Goal: Task Accomplishment & Management: Use online tool/utility

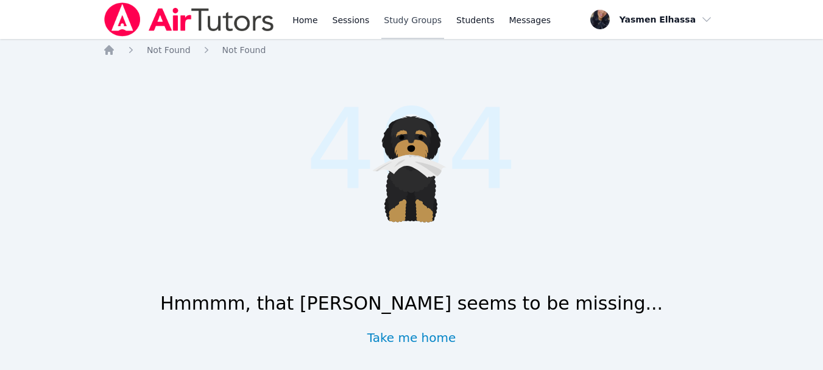
click at [409, 13] on link "Study Groups" at bounding box center [412, 19] width 63 height 39
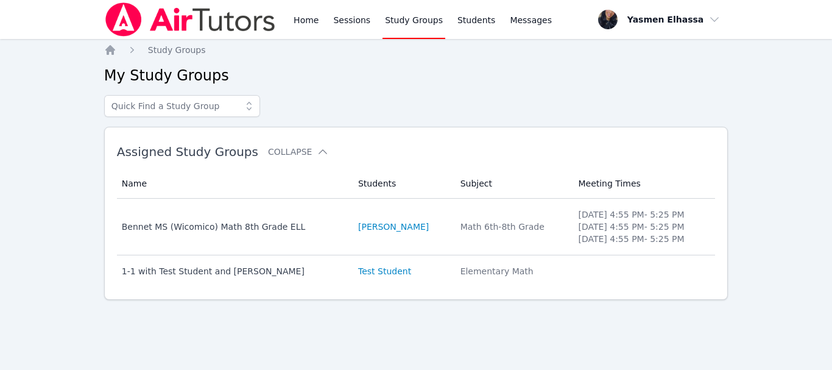
click at [404, 29] on link "Study Groups" at bounding box center [413, 19] width 63 height 39
click at [359, 21] on link "Sessions" at bounding box center [352, 19] width 42 height 39
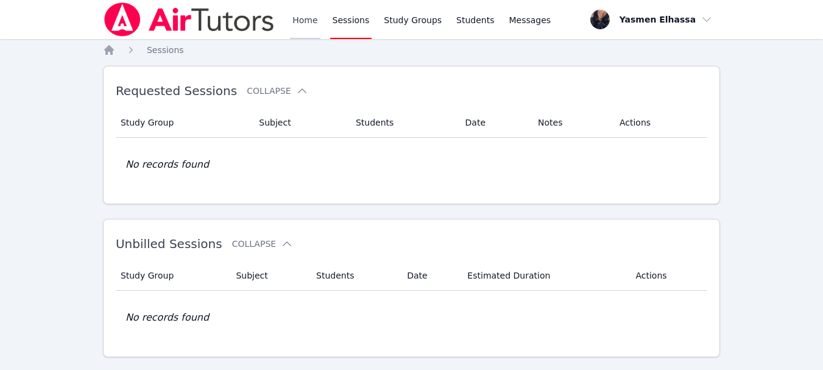
click at [309, 23] on link "Home" at bounding box center [305, 19] width 30 height 39
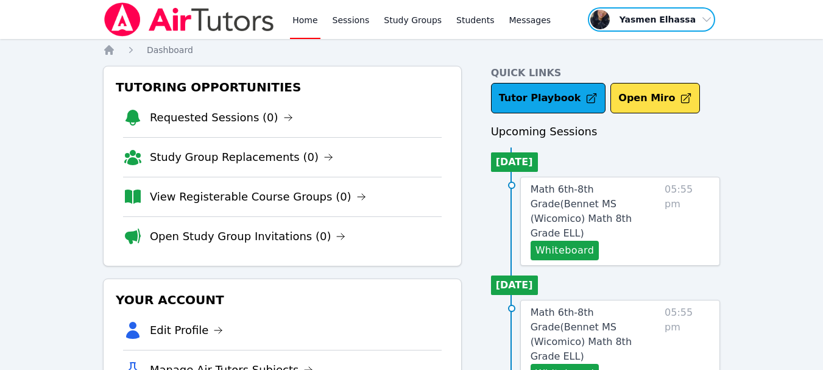
click at [674, 15] on span "button" at bounding box center [651, 19] width 130 height 27
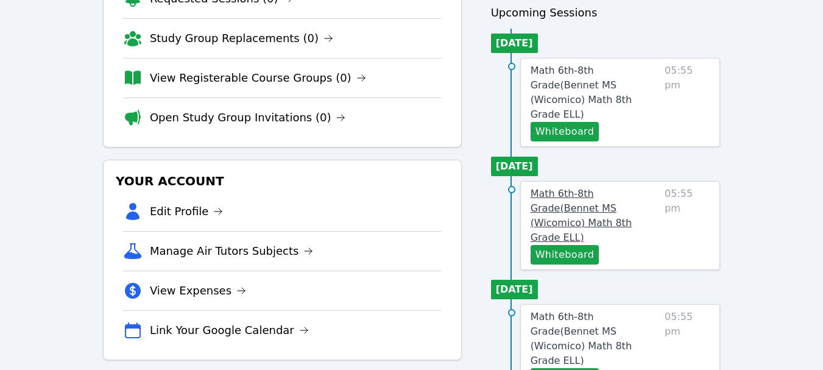
scroll to position [122, 0]
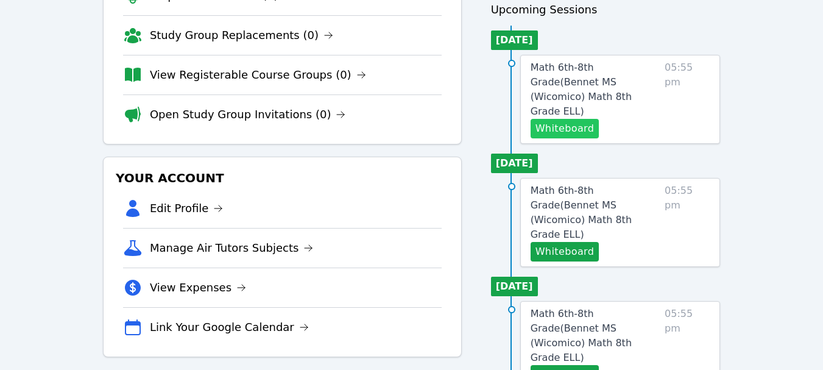
click at [579, 119] on button "Whiteboard" at bounding box center [564, 128] width 69 height 19
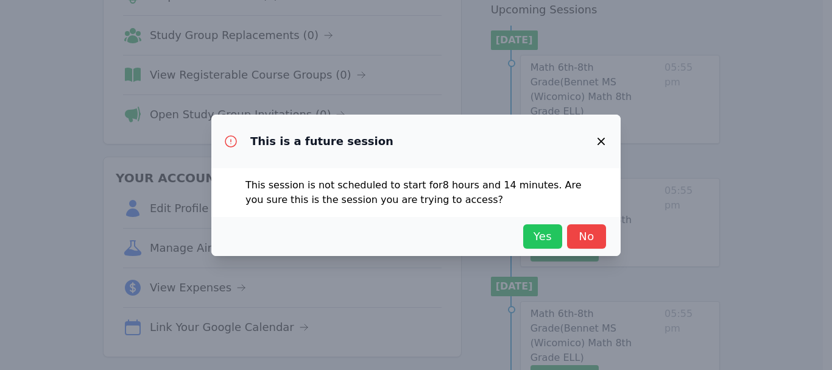
click at [542, 245] on button "Yes" at bounding box center [542, 236] width 39 height 24
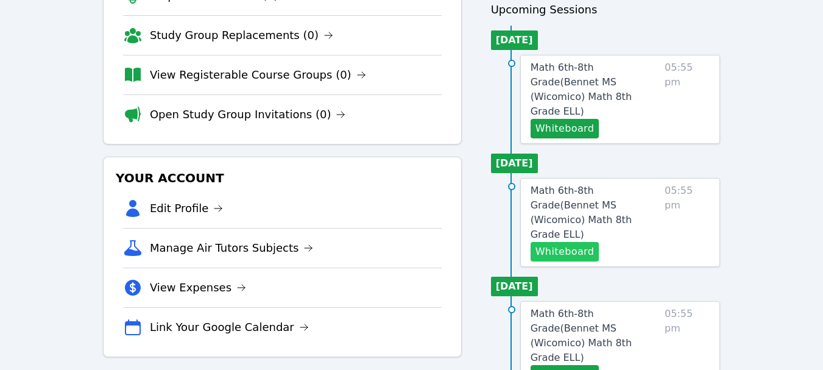
click at [566, 242] on button "Whiteboard" at bounding box center [564, 251] width 69 height 19
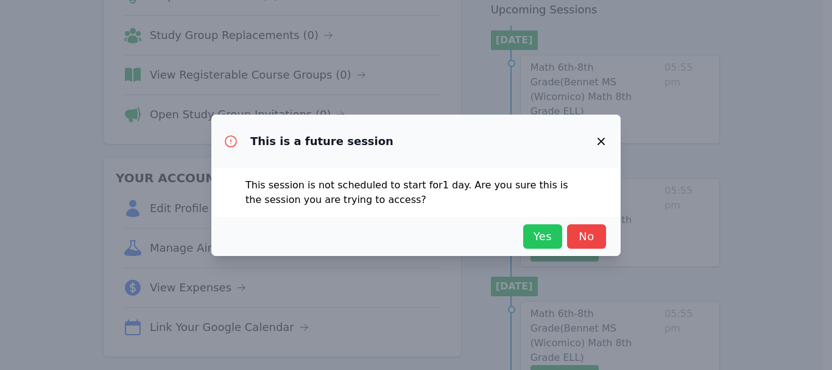
click at [547, 231] on span "Yes" at bounding box center [542, 236] width 27 height 17
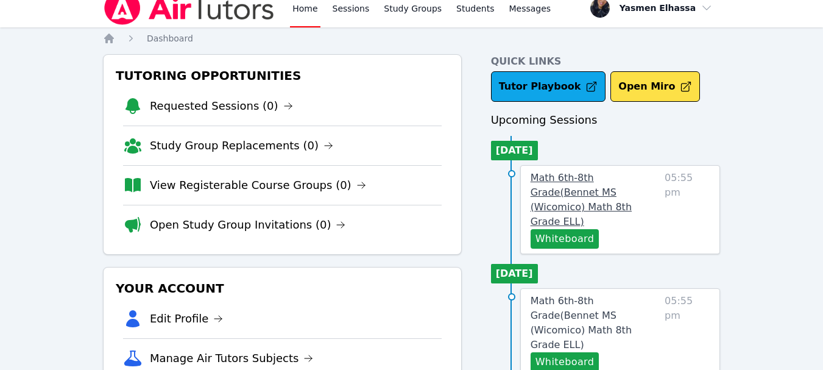
scroll to position [0, 0]
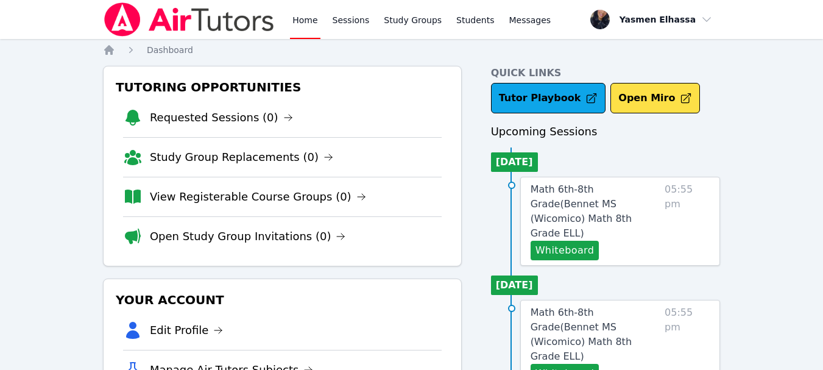
drag, startPoint x: 580, startPoint y: 238, endPoint x: 575, endPoint y: 247, distance: 10.4
click at [575, 247] on div "Math 6th-8th Grade ( Bennet MS (Wicomico) Math 8th Grade ELL ) Whiteboard 05:55…" at bounding box center [620, 221] width 200 height 89
click at [577, 240] on button "Whiteboard" at bounding box center [564, 249] width 69 height 19
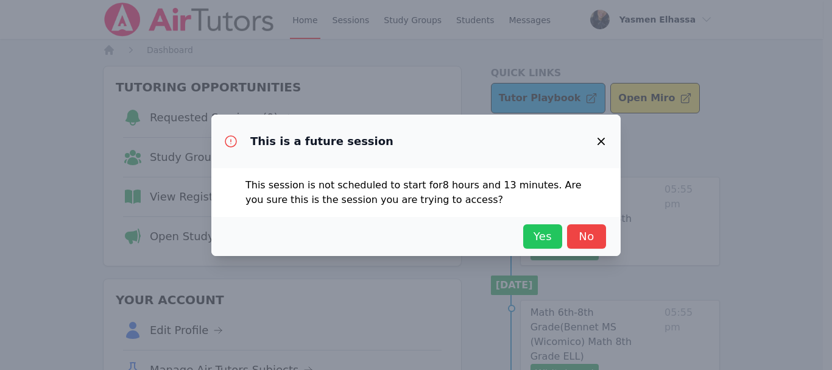
click at [549, 240] on span "Yes" at bounding box center [542, 236] width 27 height 17
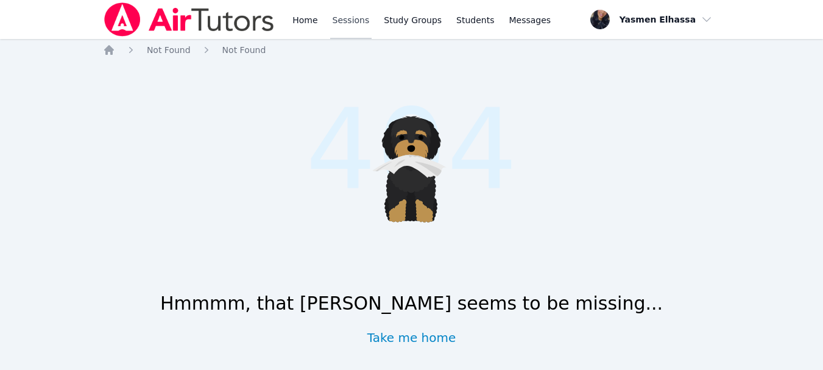
click at [342, 14] on link "Sessions" at bounding box center [351, 19] width 42 height 39
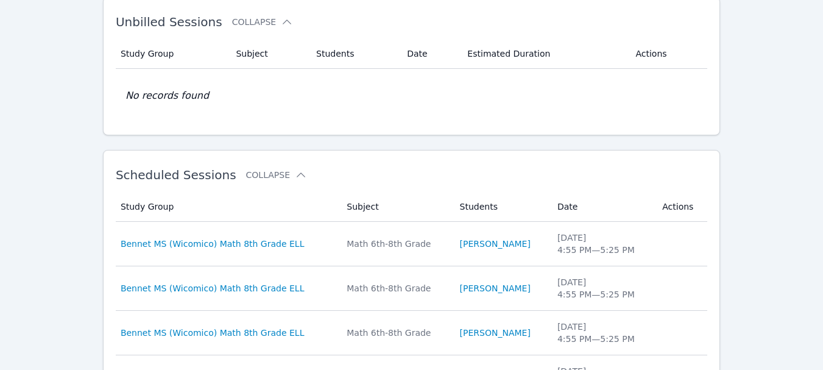
scroll to position [304, 0]
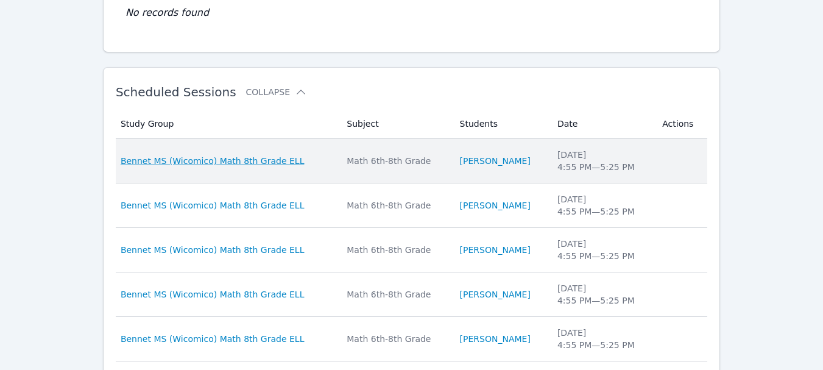
click at [274, 162] on span "Bennet MS (Wicomico) Math 8th Grade ELL" at bounding box center [213, 161] width 184 height 12
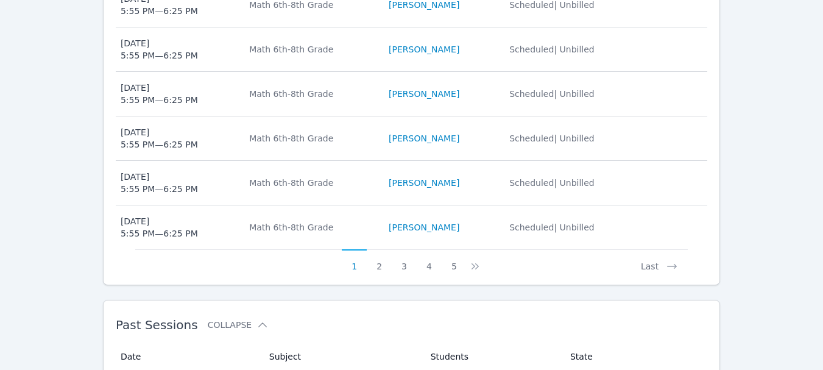
scroll to position [815, 0]
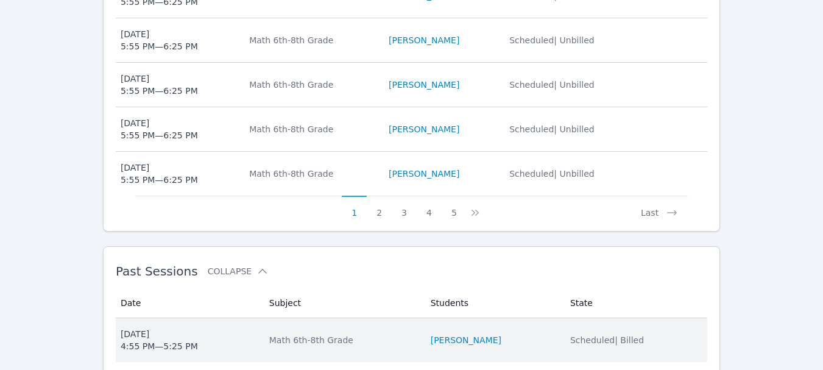
click at [158, 328] on div "[DATE] 4:55 PM — 5:25 PM" at bounding box center [159, 340] width 77 height 24
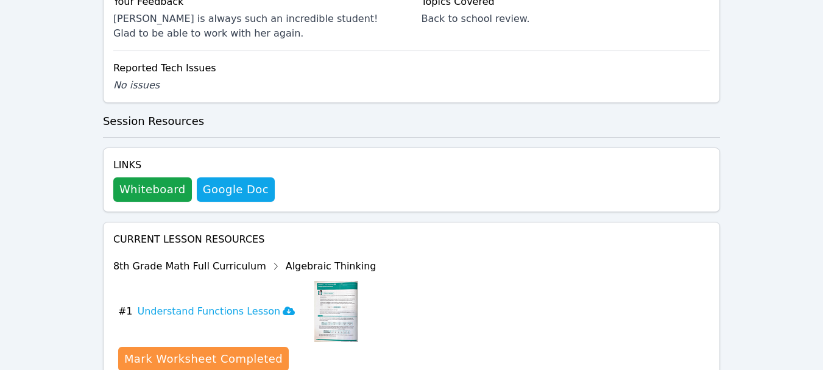
scroll to position [708, 0]
